Goal: Task Accomplishment & Management: Manage account settings

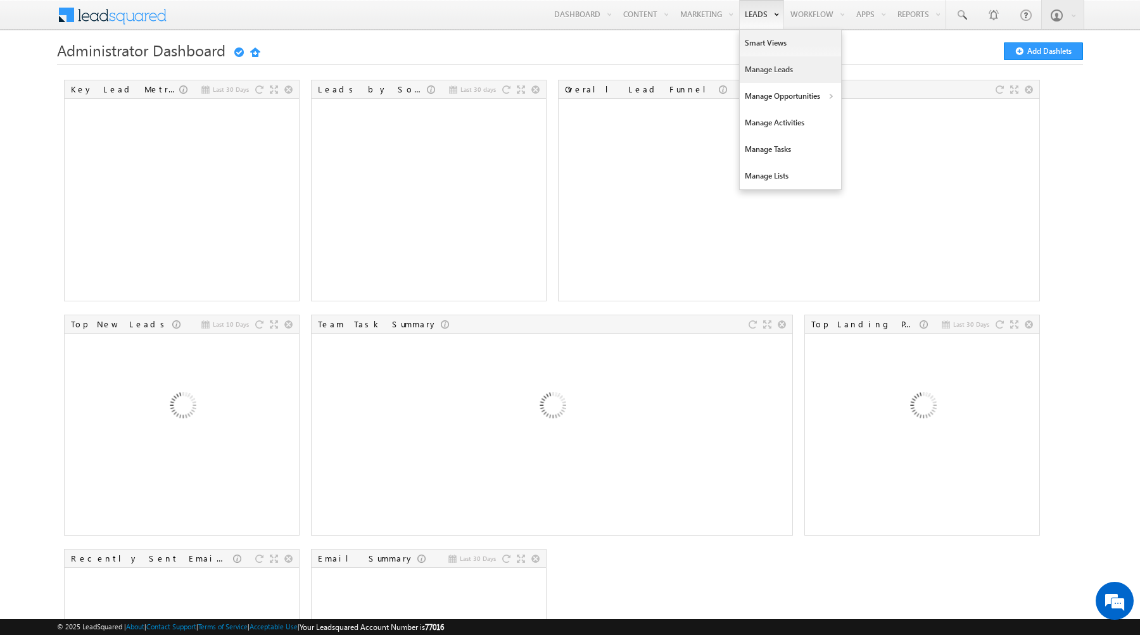
click at [759, 66] on link "Manage Leads" at bounding box center [790, 69] width 101 height 27
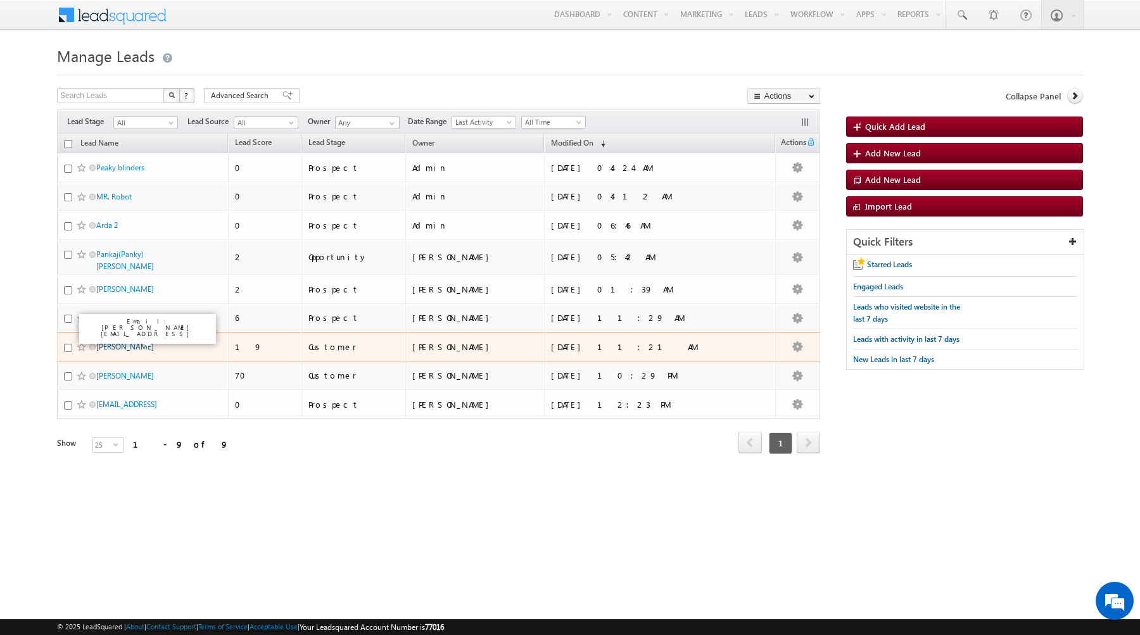
click at [119, 342] on link "Shubham Kumar" at bounding box center [125, 346] width 58 height 9
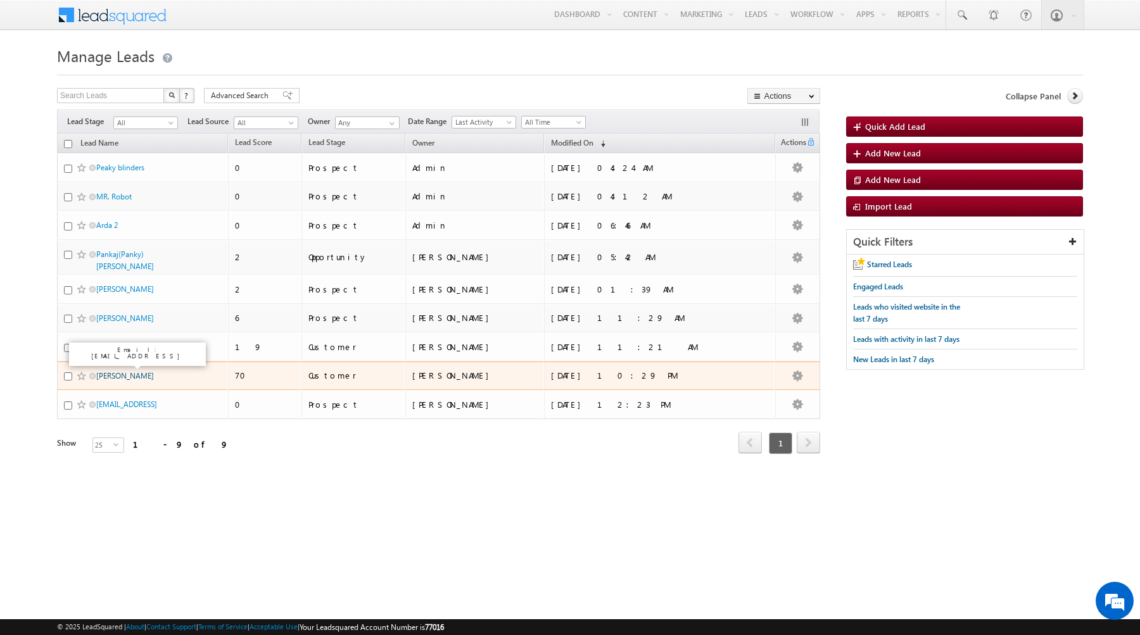
click at [115, 373] on link "rahul aggarwal" at bounding box center [125, 375] width 58 height 9
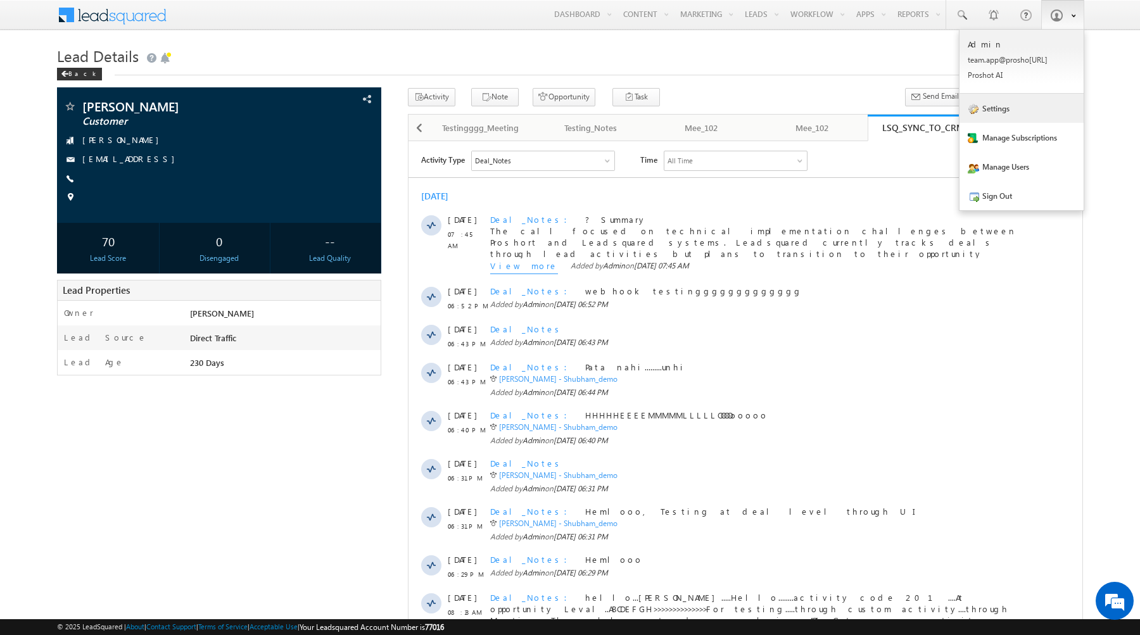
click at [1018, 107] on link "Settings" at bounding box center [1021, 108] width 124 height 29
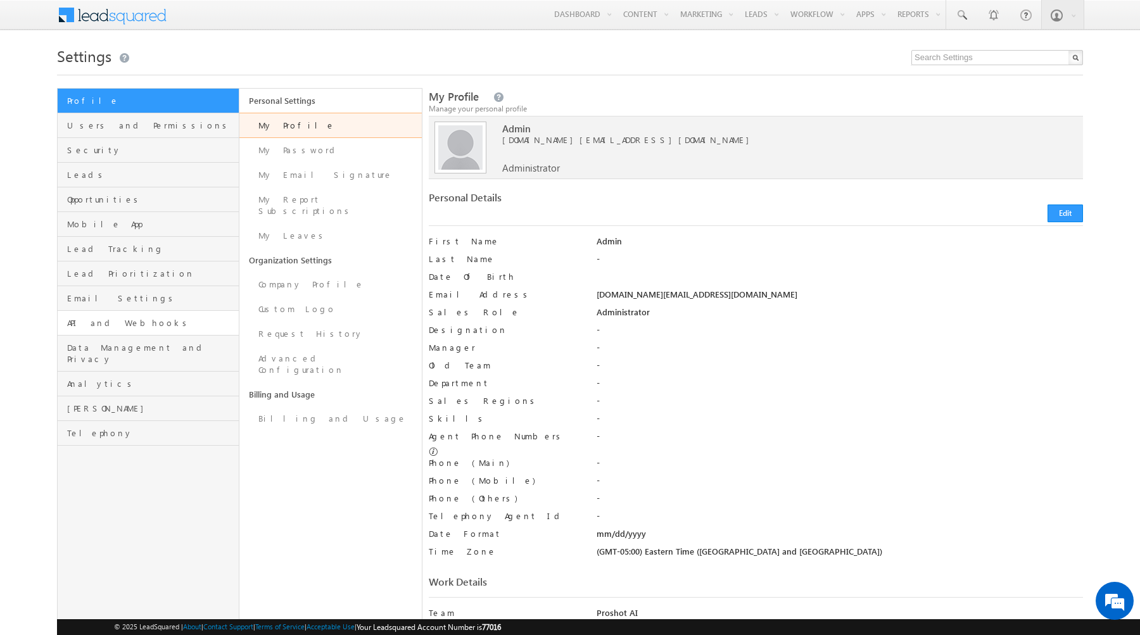
click at [103, 331] on link "API and Webhooks" at bounding box center [148, 323] width 181 height 25
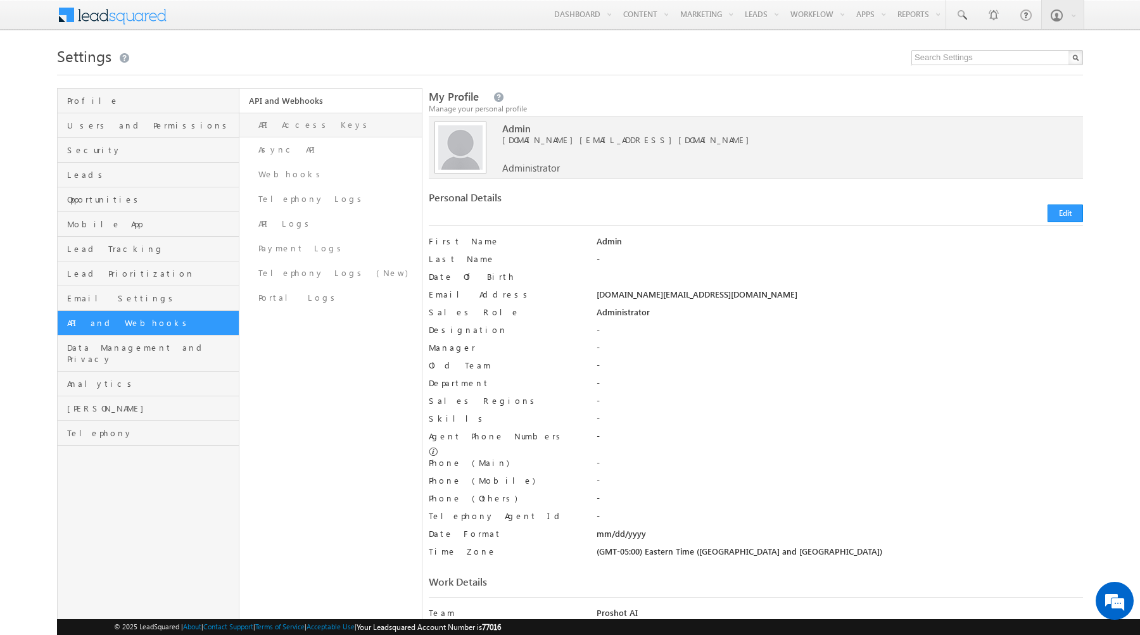
click at [310, 126] on link "API Access Keys" at bounding box center [330, 125] width 182 height 25
